Goal: Task Accomplishment & Management: Manage account settings

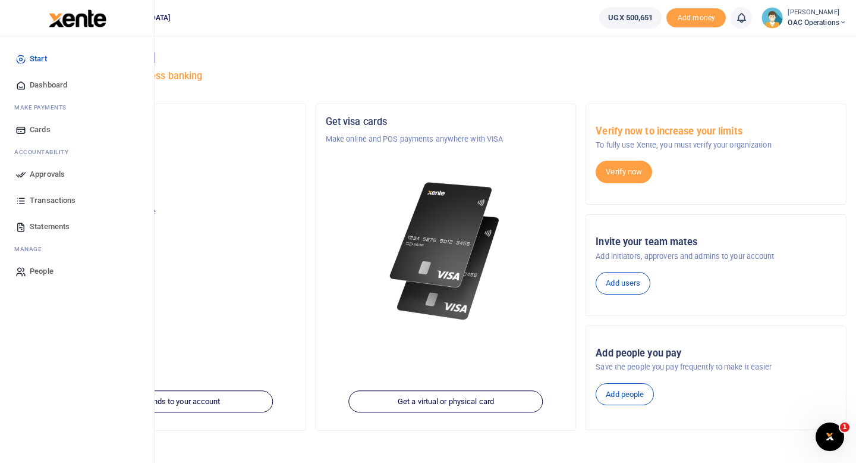
click at [52, 171] on span "Approvals" at bounding box center [47, 174] width 35 height 12
click at [58, 179] on span "Approvals" at bounding box center [47, 174] width 35 height 12
click at [32, 89] on span "Dashboard" at bounding box center [48, 85] width 37 height 12
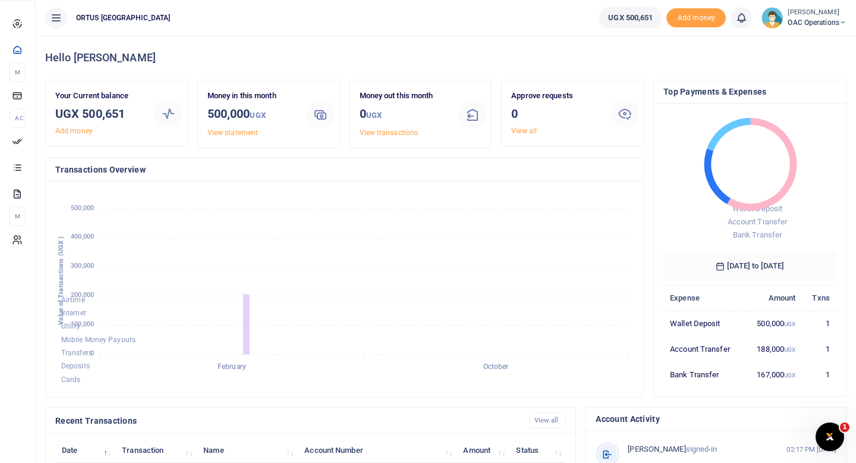
scroll to position [1, 1]
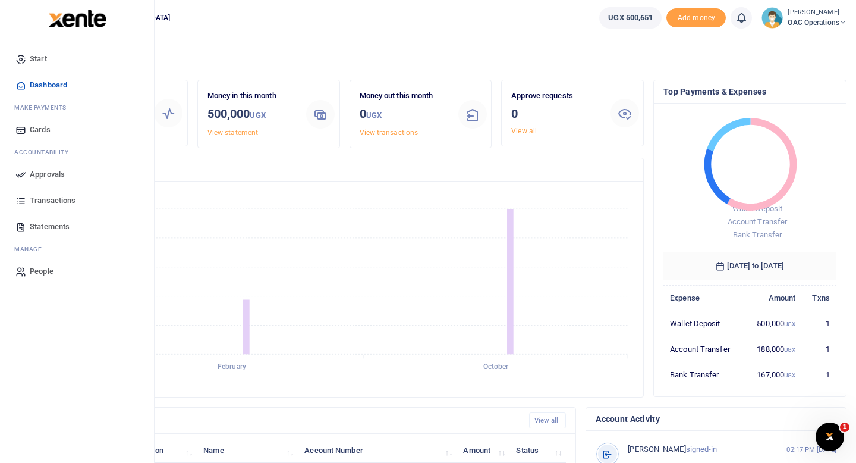
click at [71, 178] on link "Approvals" at bounding box center [77, 174] width 135 height 26
